Goal: Transaction & Acquisition: Download file/media

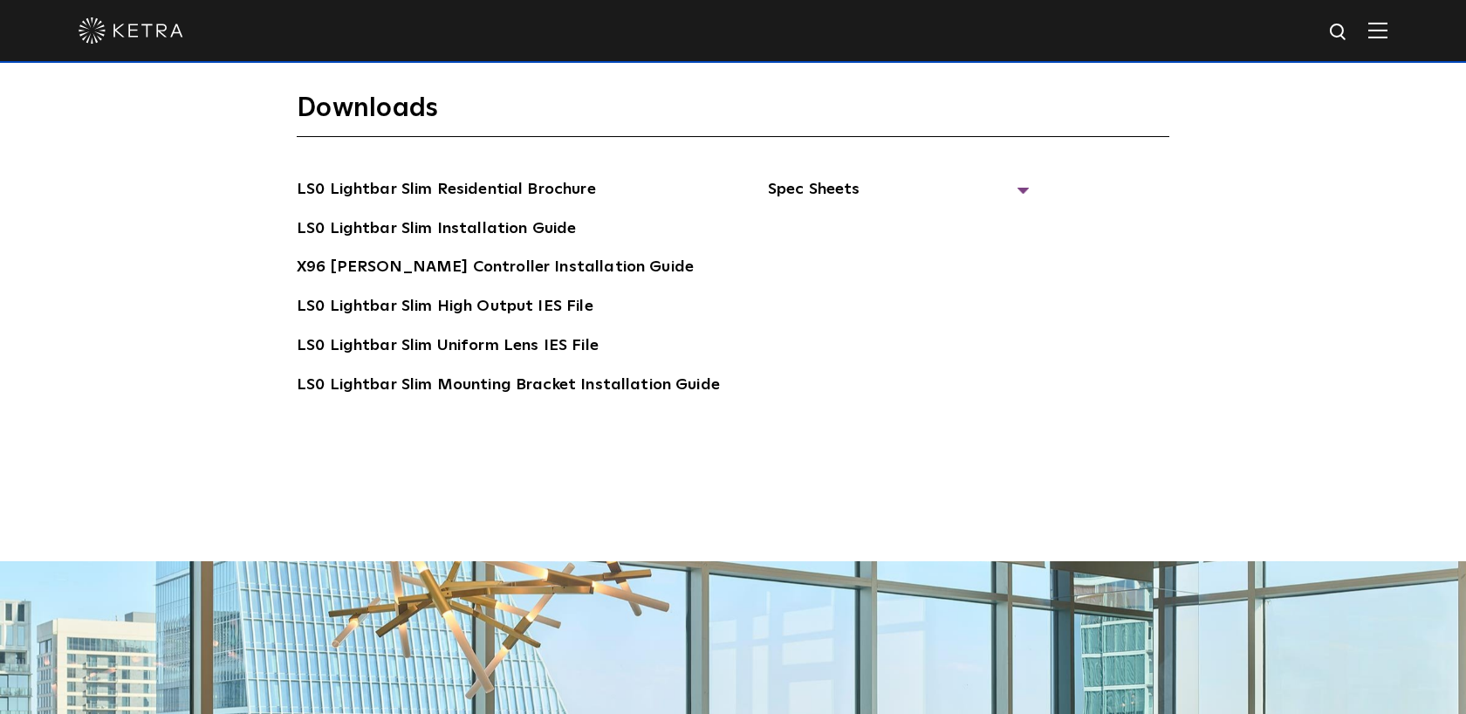
scroll to position [3374, 0]
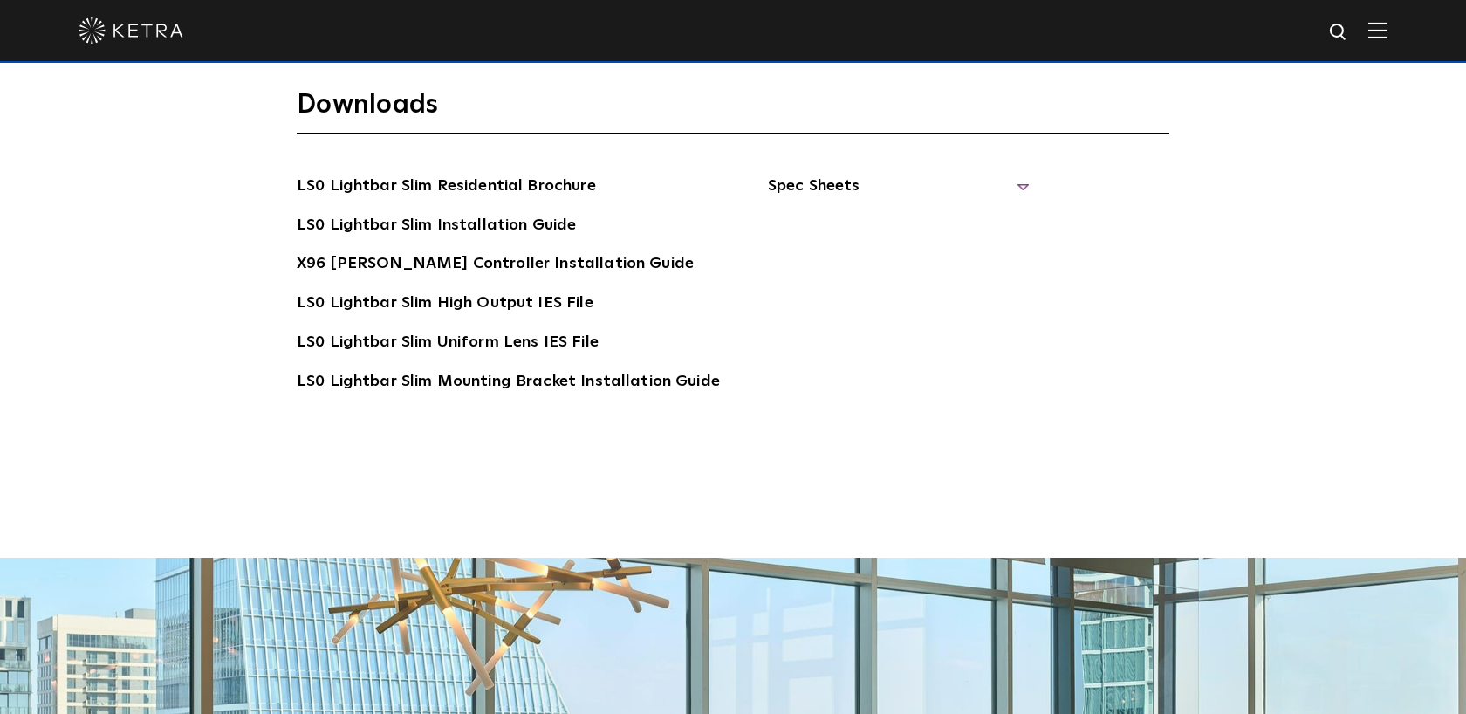
click at [777, 174] on span "Spec Sheets" at bounding box center [899, 193] width 262 height 38
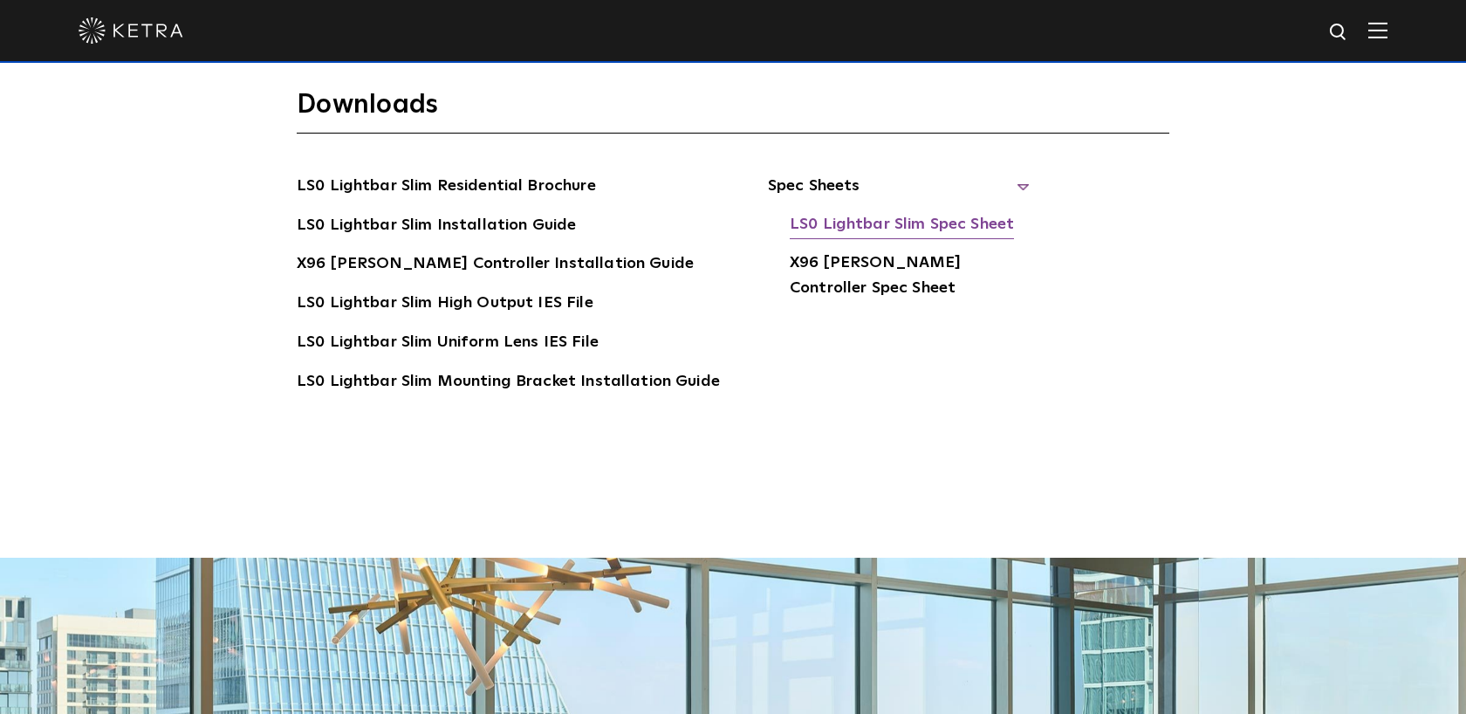
click at [874, 212] on link "LS0 Lightbar Slim Spec Sheet" at bounding box center [902, 226] width 224 height 28
click at [824, 212] on link "LS0 Lightbar Slim Spec Sheet" at bounding box center [902, 226] width 224 height 28
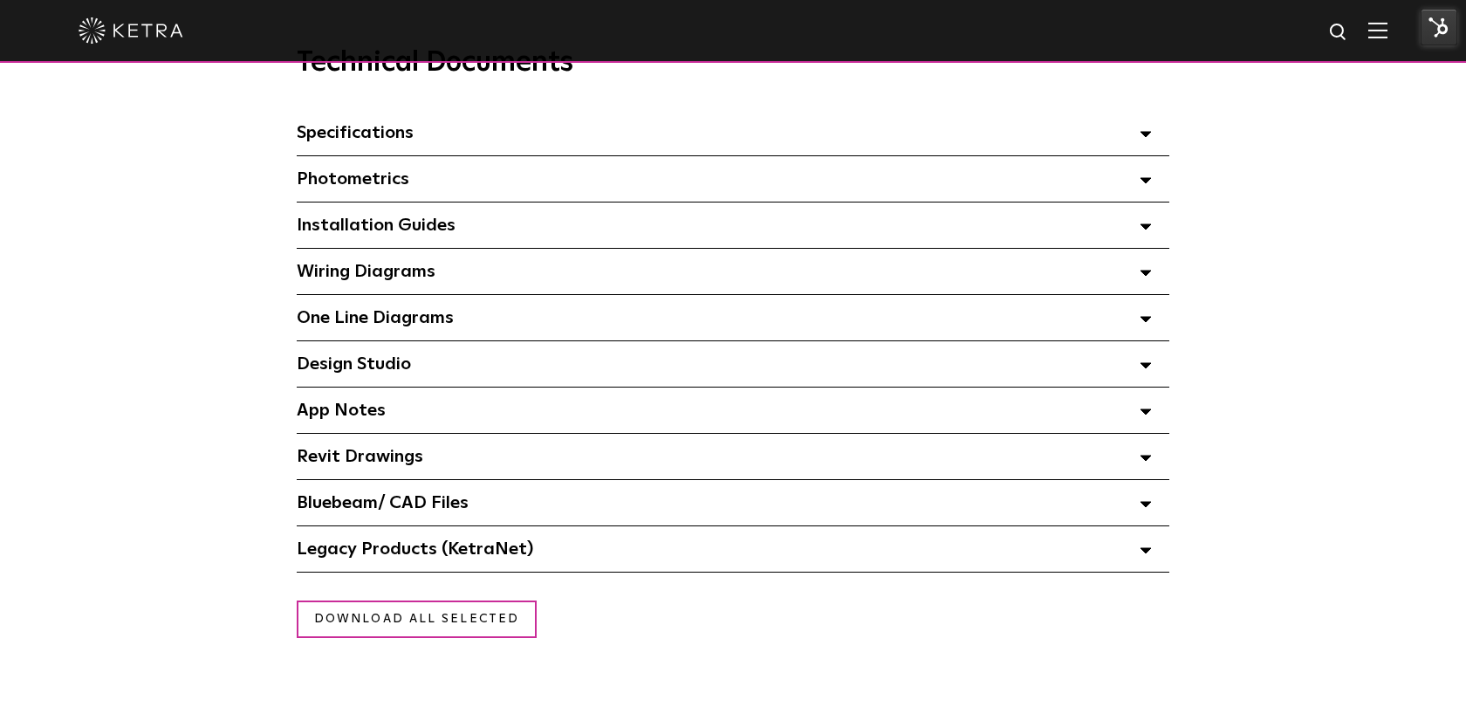
scroll to position [1250, 0]
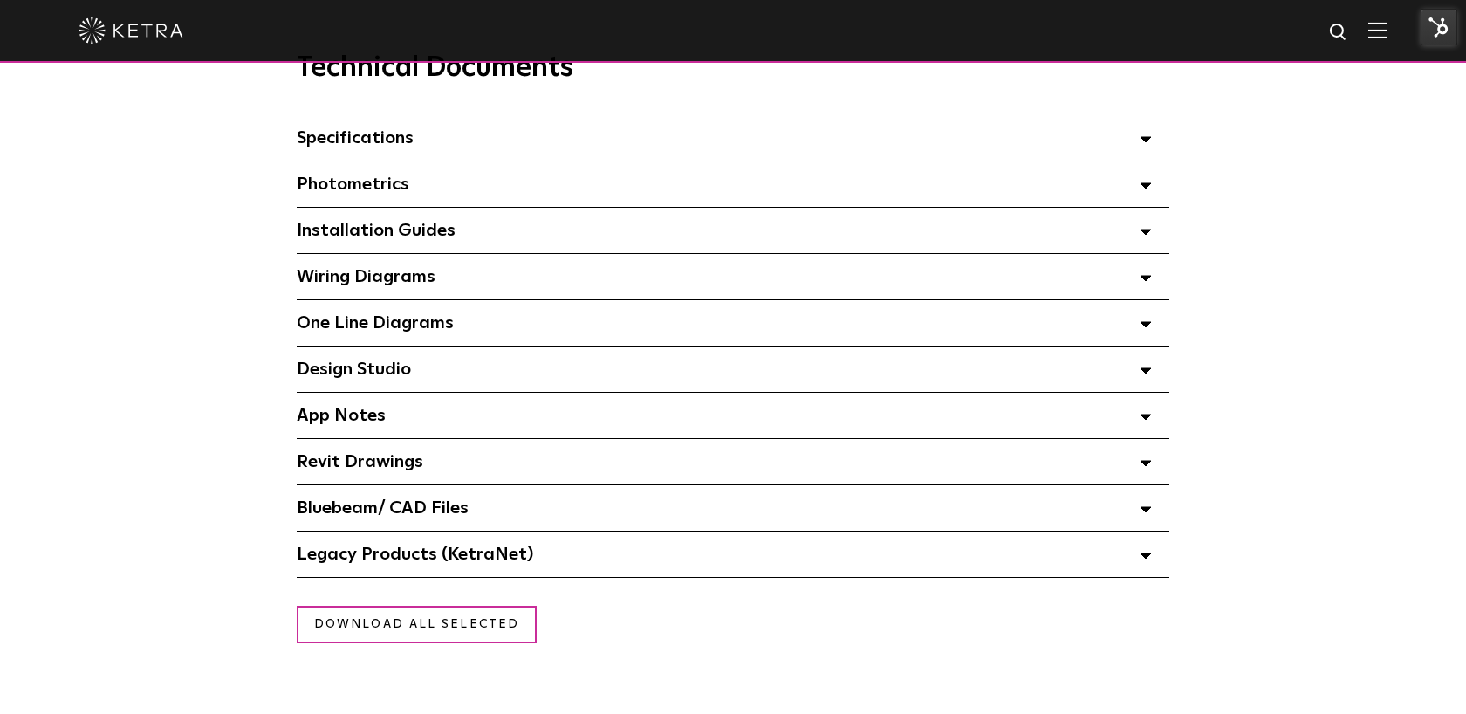
click at [593, 120] on div "Specifications Select checkboxes to use the bulk download option below" at bounding box center [733, 137] width 873 height 45
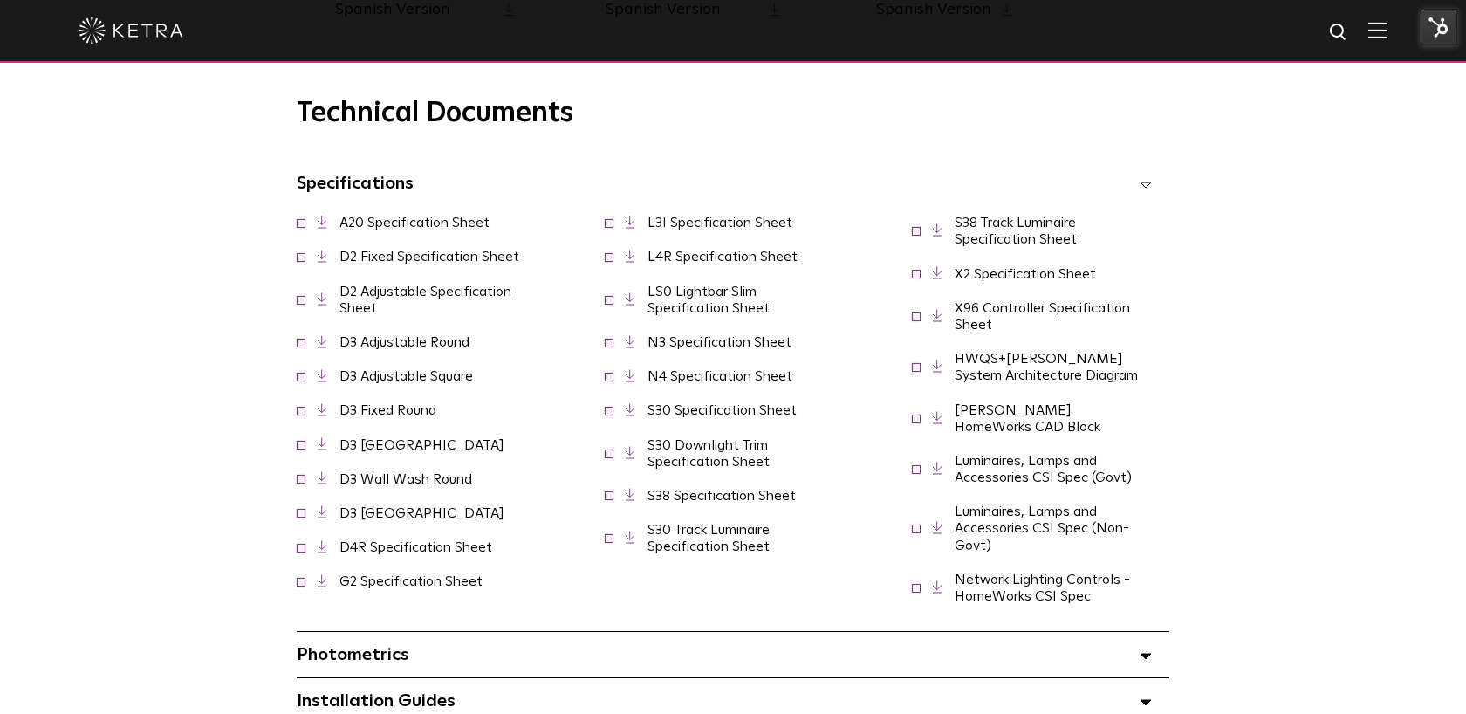
scroll to position [1207, 0]
click at [690, 313] on link "LS0 Lightbar Slim Specification Sheet" at bounding box center [708, 298] width 122 height 31
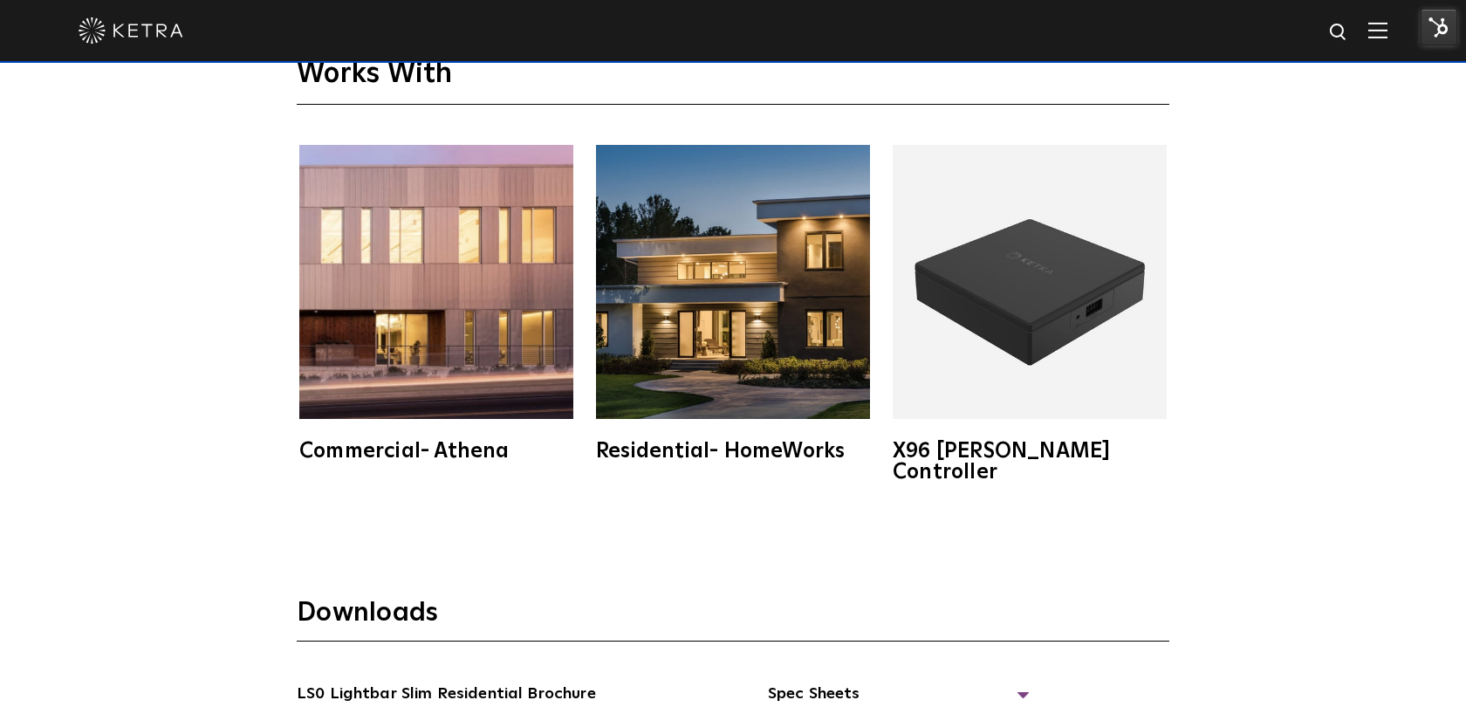
scroll to position [2909, 0]
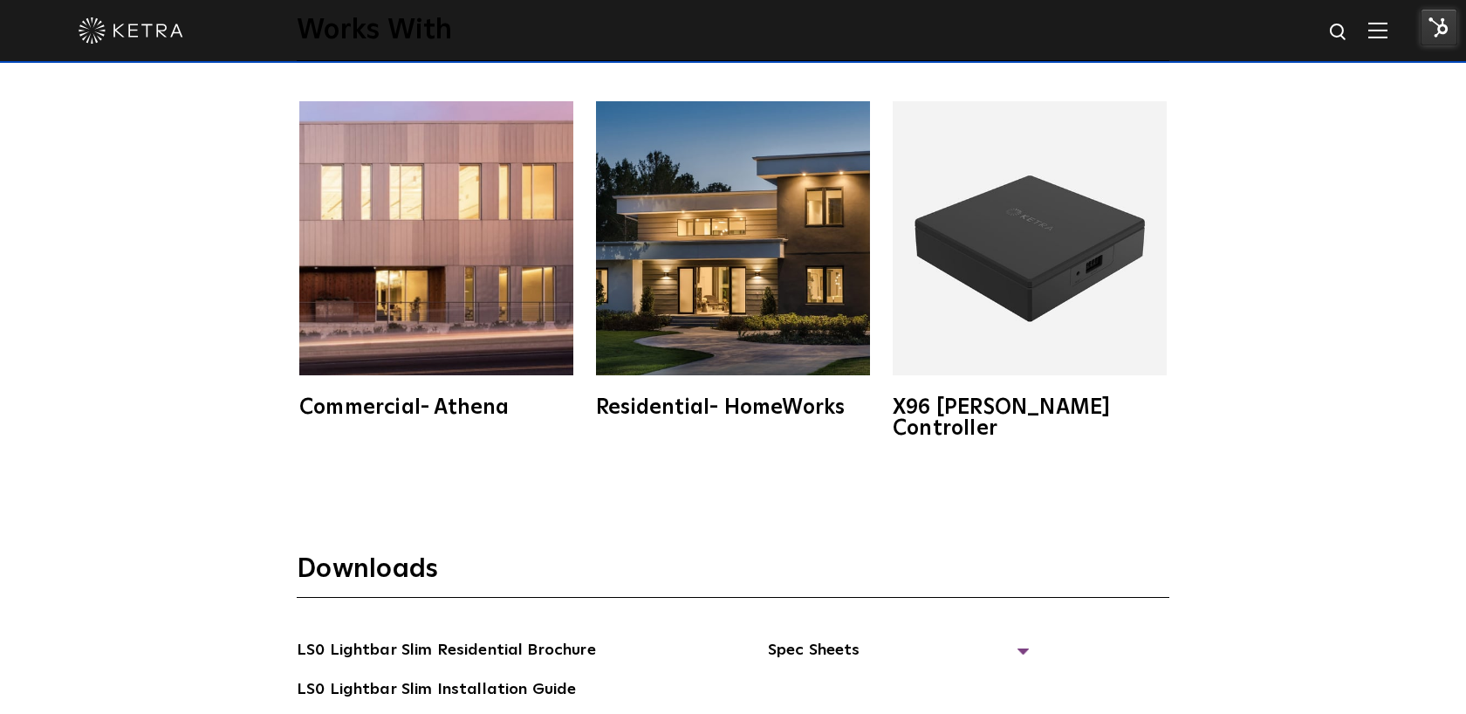
click at [821, 638] on span "Spec Sheets" at bounding box center [899, 657] width 262 height 38
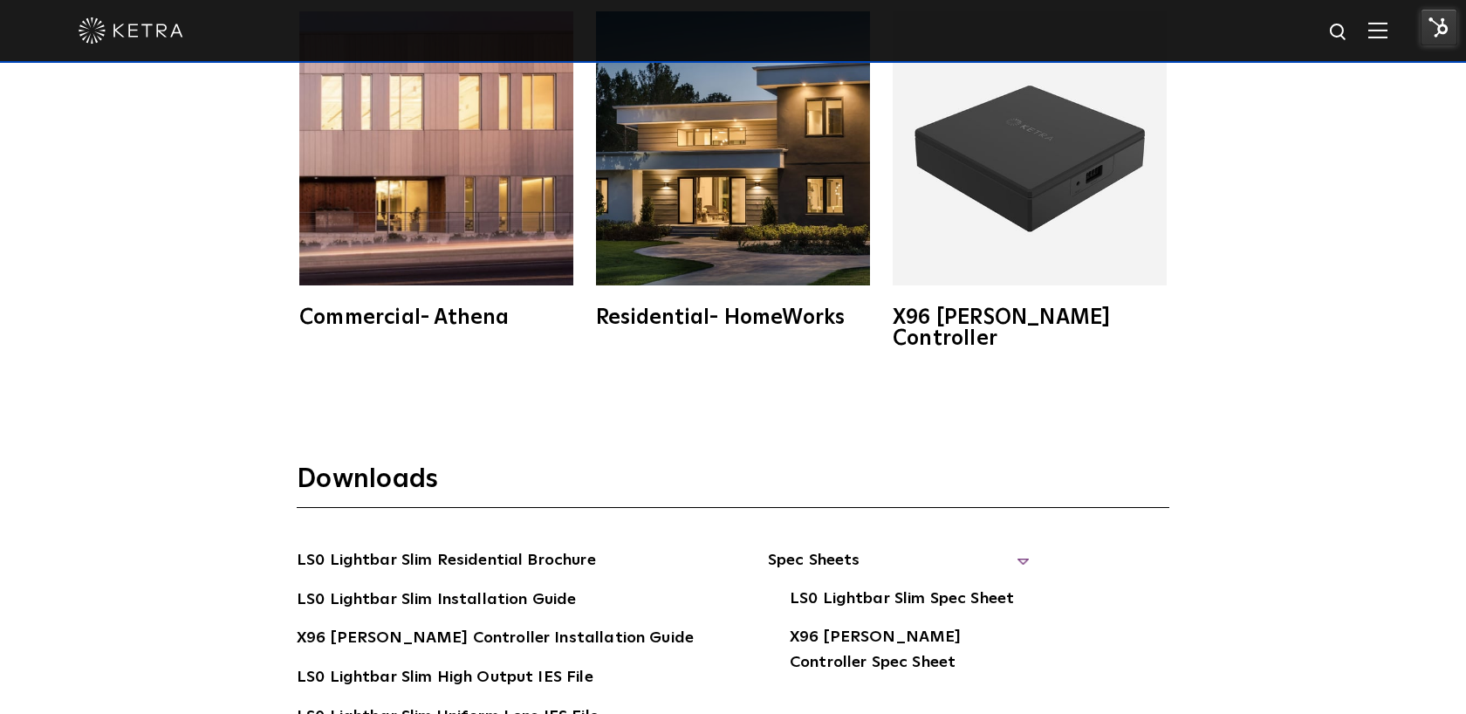
scroll to position [3004, 0]
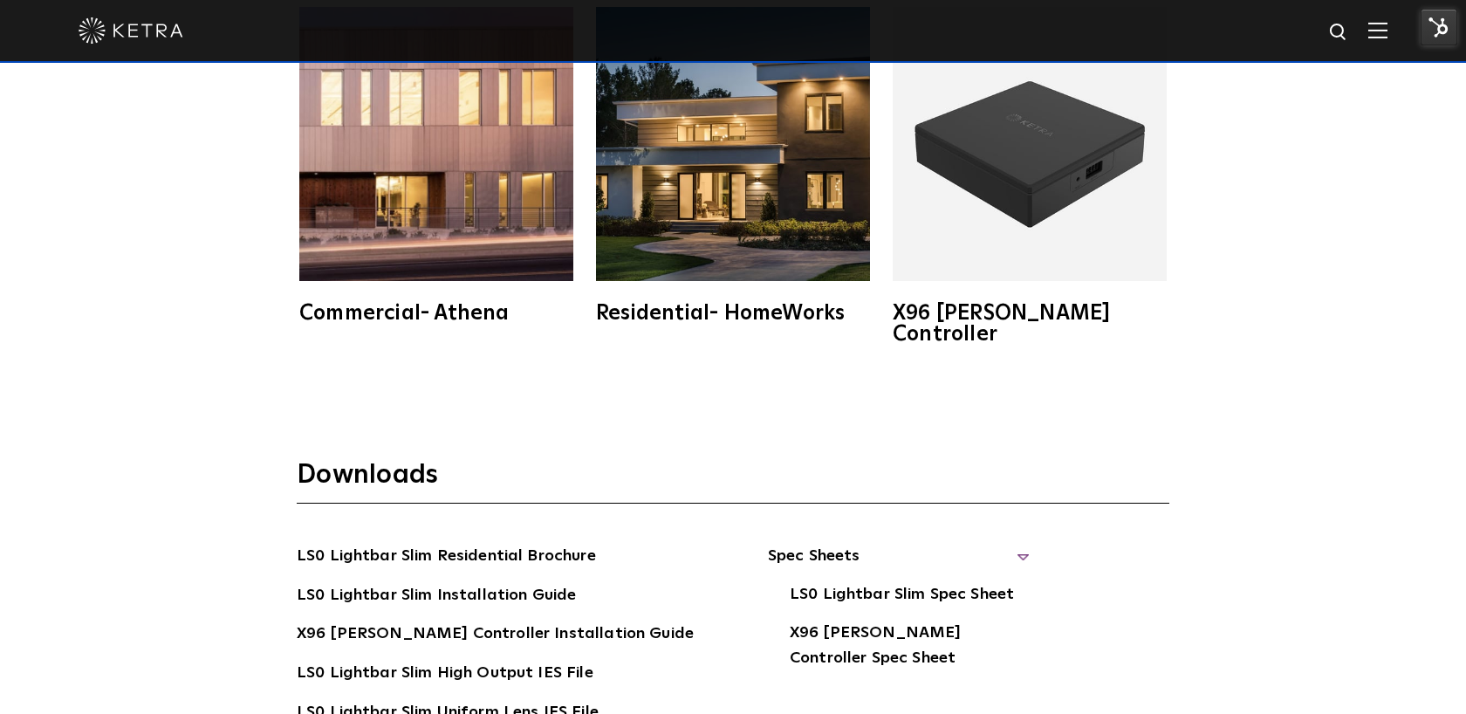
click at [176, 200] on div "Works With Commercial- Athena Residential- HomeWorks X96 Ketra Controller" at bounding box center [733, 103] width 1466 height 596
